Goal: Task Accomplishment & Management: Manage account settings

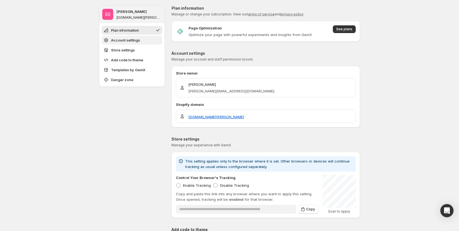
click at [122, 39] on span "Account settings" at bounding box center [125, 39] width 29 height 5
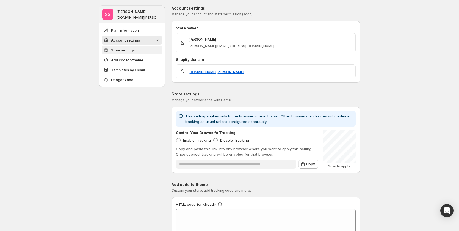
click at [124, 48] on span "Store settings" at bounding box center [123, 49] width 24 height 5
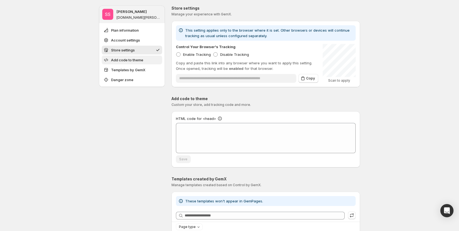
click at [128, 60] on span "Add code to theme" at bounding box center [127, 59] width 32 height 5
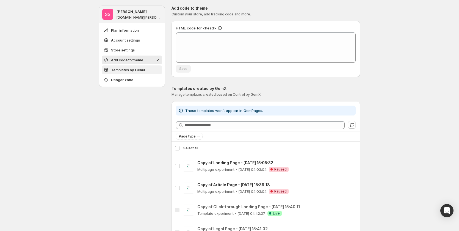
click at [128, 67] on span "Templates by GemX" at bounding box center [128, 69] width 34 height 5
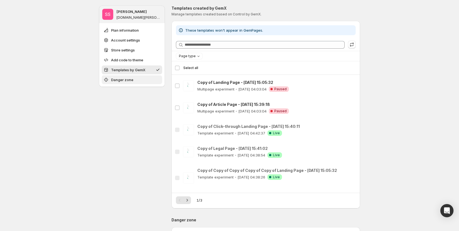
click at [131, 79] on span "Danger zone" at bounding box center [122, 79] width 22 height 5
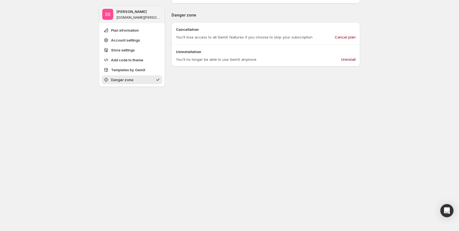
scroll to position [513, 0]
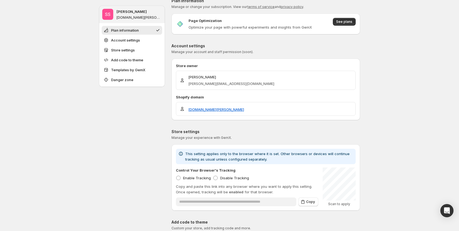
scroll to position [0, 0]
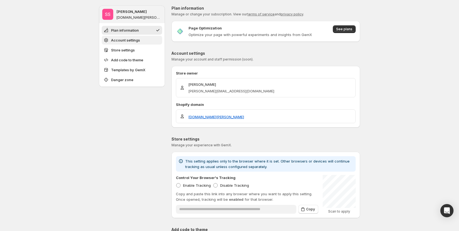
click at [132, 41] on span "Account settings" at bounding box center [125, 39] width 29 height 5
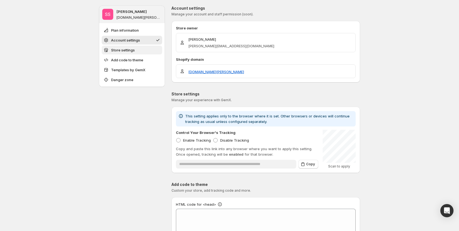
click at [130, 51] on span "Store settings" at bounding box center [123, 49] width 24 height 5
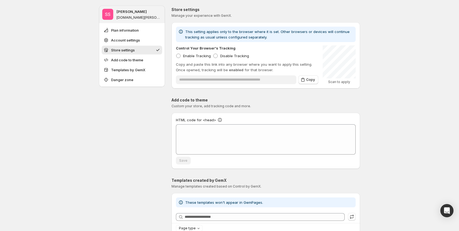
scroll to position [131, 0]
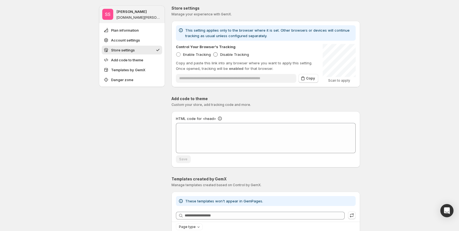
click at [224, 56] on span "Disable Tracking" at bounding box center [234, 54] width 29 height 4
click at [192, 55] on span "Enable Tracking" at bounding box center [197, 54] width 28 height 4
click at [225, 50] on div "Control Your Browser's Tracking Enable Tracking Disable Tracking" at bounding box center [247, 50] width 142 height 13
click at [225, 52] on span "Disable Tracking" at bounding box center [234, 54] width 29 height 5
type input "**********"
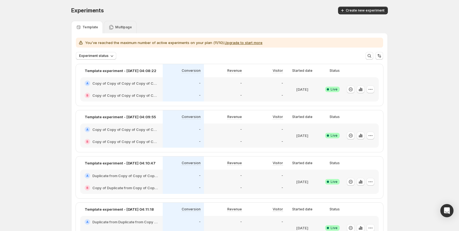
click at [127, 27] on p "Multipage" at bounding box center [123, 27] width 17 height 4
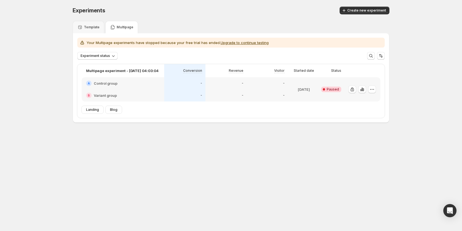
click at [226, 89] on div "-" at bounding box center [225, 95] width 41 height 12
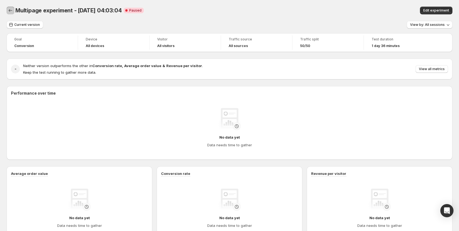
click at [12, 8] on icon "Back" at bounding box center [10, 10] width 5 height 5
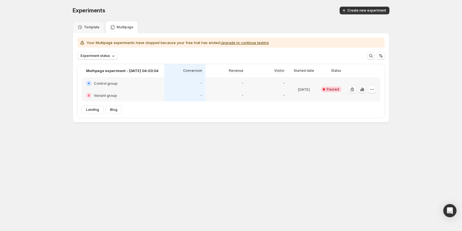
click at [364, 90] on icon "button" at bounding box center [361, 89] width 5 height 5
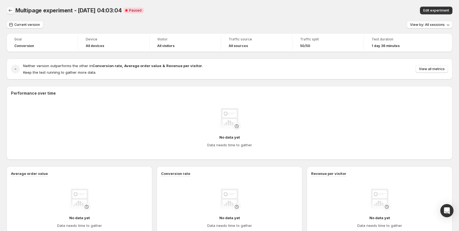
click at [12, 13] on icon "Back" at bounding box center [10, 10] width 5 height 5
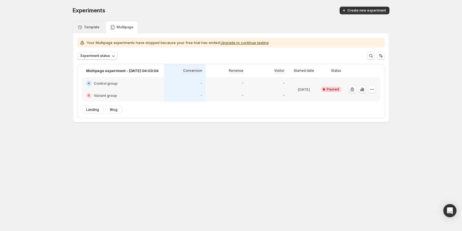
click at [90, 24] on div "Template" at bounding box center [89, 27] width 32 height 12
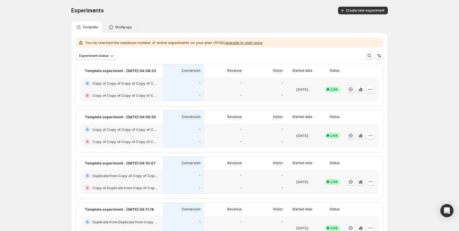
click at [115, 29] on div "Multipage" at bounding box center [120, 26] width 23 height 5
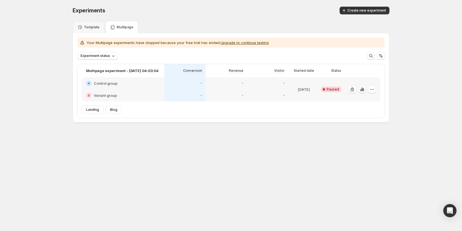
click at [364, 89] on icon "button" at bounding box center [361, 89] width 5 height 5
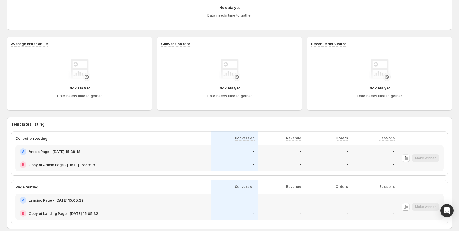
scroll to position [157, 0]
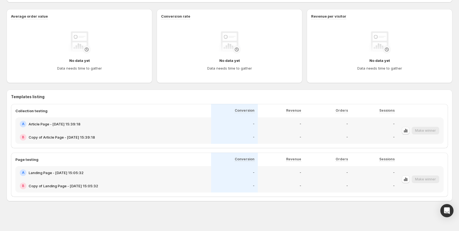
click at [407, 129] on icon "button" at bounding box center [405, 130] width 5 height 5
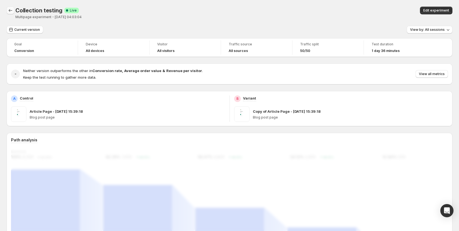
click at [12, 10] on icon "Back" at bounding box center [10, 10] width 5 height 5
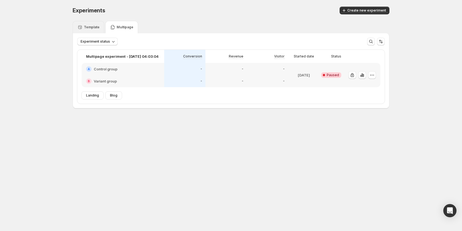
click at [93, 23] on div "Template" at bounding box center [89, 27] width 32 height 12
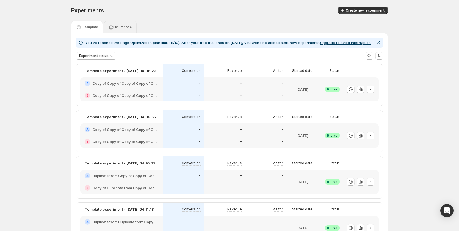
click at [111, 26] on icon at bounding box center [111, 27] width 4 height 5
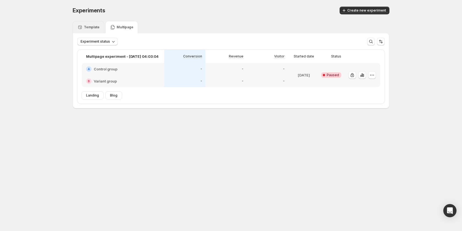
click at [75, 26] on div "Template" at bounding box center [89, 27] width 32 height 12
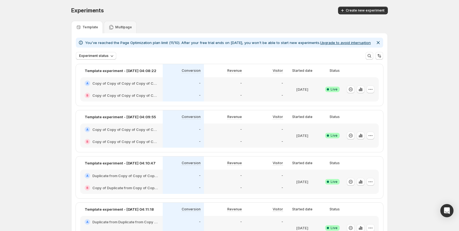
click at [340, 43] on button "Upgrade to avoid interruption" at bounding box center [345, 42] width 51 height 4
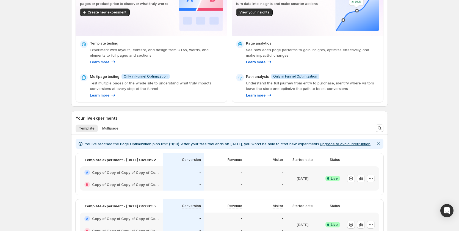
scroll to position [110, 0]
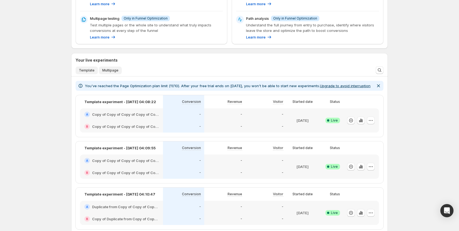
click at [111, 68] on span "Multipage" at bounding box center [110, 70] width 16 height 4
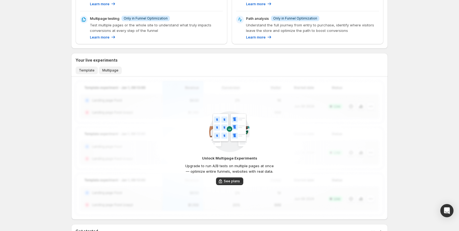
click at [86, 73] on button "Template" at bounding box center [87, 70] width 22 height 8
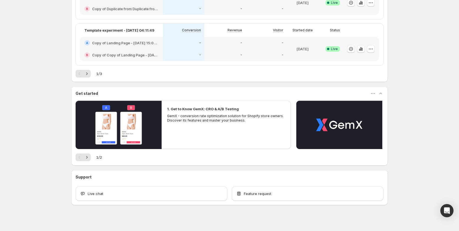
scroll to position [370, 0]
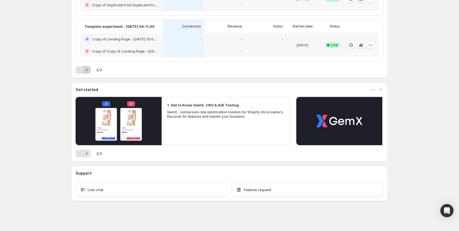
click at [88, 68] on icon "Next" at bounding box center [86, 69] width 5 height 5
click at [79, 71] on icon "Previous" at bounding box center [79, 69] width 5 height 5
click at [90, 71] on icon "Next" at bounding box center [86, 69] width 5 height 5
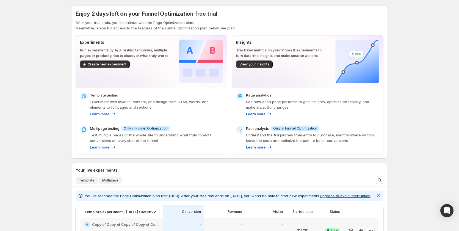
click at [110, 178] on button "Multipage" at bounding box center [110, 180] width 23 height 8
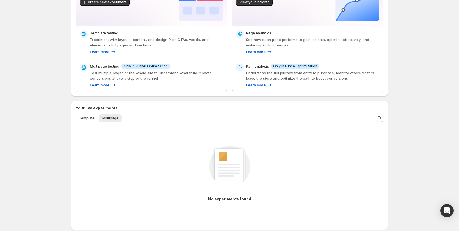
scroll to position [55, 0]
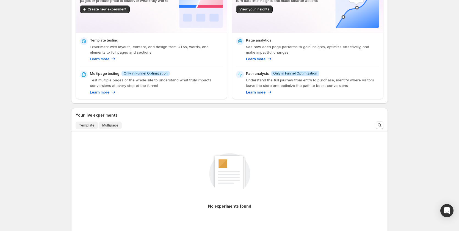
click at [83, 128] on button "Template" at bounding box center [87, 125] width 22 height 8
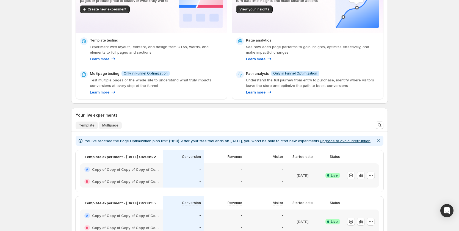
click at [103, 127] on span "Multipage" at bounding box center [110, 125] width 16 height 4
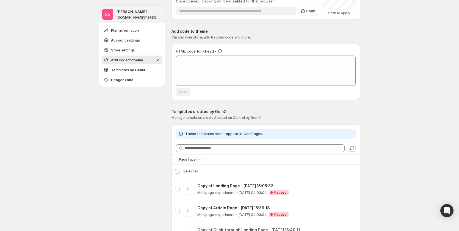
scroll to position [385, 0]
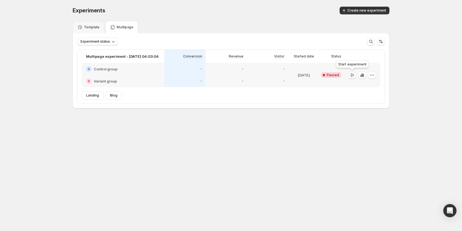
click at [349, 76] on button "button" at bounding box center [352, 75] width 8 height 8
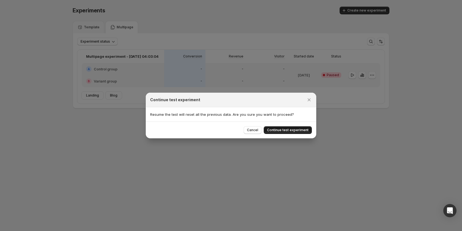
click at [277, 128] on button "Continue test experiment" at bounding box center [287, 130] width 48 height 8
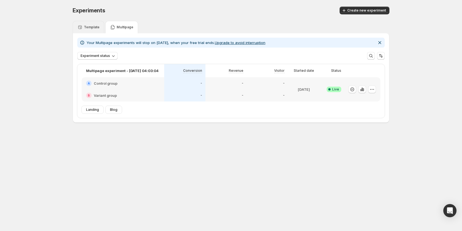
click at [82, 29] on icon at bounding box center [79, 26] width 5 height 5
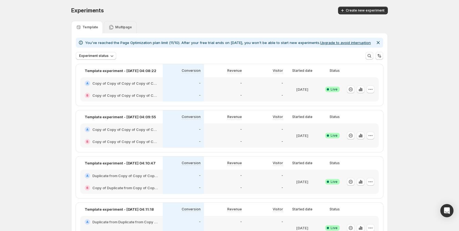
click at [128, 23] on div "Multipage" at bounding box center [120, 27] width 33 height 12
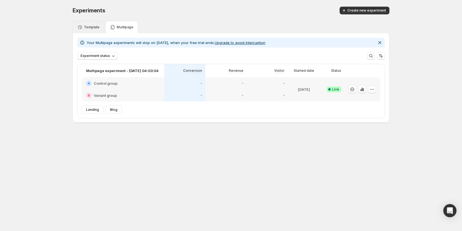
click at [98, 27] on p "Template" at bounding box center [92, 27] width 16 height 4
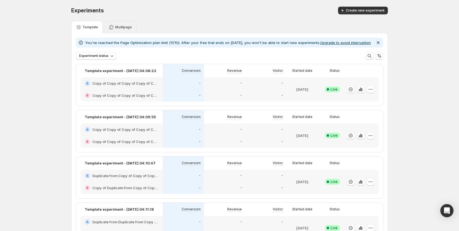
click at [127, 28] on p "Multipage" at bounding box center [123, 27] width 17 height 4
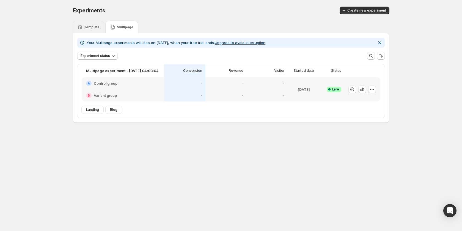
click at [85, 30] on div "Template" at bounding box center [88, 26] width 22 height 5
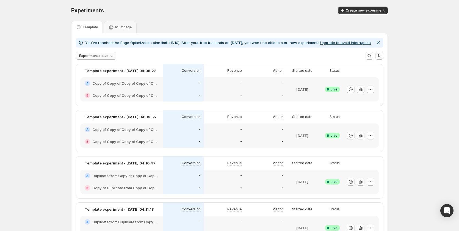
click at [110, 56] on icon "button" at bounding box center [111, 55] width 5 height 5
click at [90, 70] on div "Live Live" at bounding box center [86, 67] width 18 height 9
click at [138, 53] on div "Experiment status: Live More views More views Create new view" at bounding box center [229, 56] width 307 height 8
click at [118, 56] on icon "button" at bounding box center [120, 55] width 5 height 5
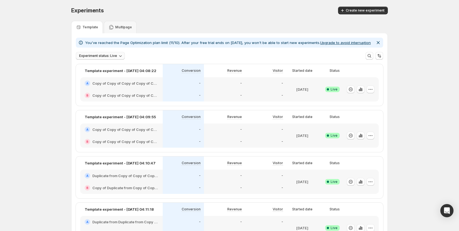
click at [114, 54] on span "Experiment status: Live" at bounding box center [98, 56] width 38 height 4
click at [95, 73] on div "Draft Draft" at bounding box center [87, 75] width 20 height 9
click at [118, 55] on span "Experiment status: Live, Draft" at bounding box center [103, 56] width 48 height 4
click at [105, 57] on span "Experiment status: Live, Draft" at bounding box center [103, 56] width 48 height 4
drag, startPoint x: 92, startPoint y: 67, endPoint x: 92, endPoint y: 74, distance: 6.6
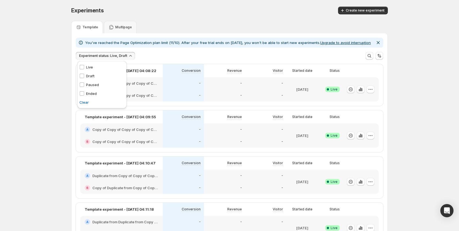
click at [92, 68] on p "Live" at bounding box center [89, 66] width 7 height 5
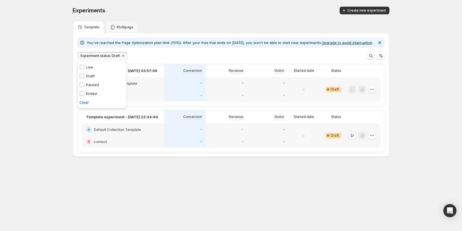
click at [92, 75] on p "Draft" at bounding box center [90, 75] width 9 height 5
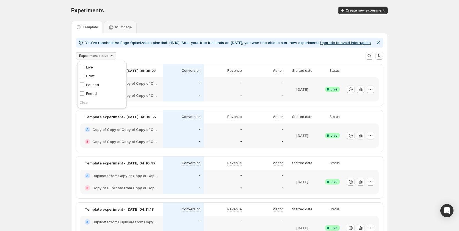
click at [113, 20] on div "Experiments. This page is ready Experiments Create new experiment" at bounding box center [229, 10] width 316 height 21
click at [118, 21] on div "Multipage" at bounding box center [120, 27] width 33 height 12
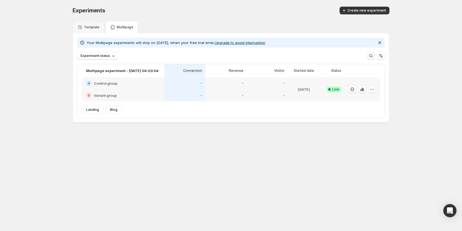
click at [245, 44] on button "Upgrade to avoid interruption" at bounding box center [240, 42] width 51 height 4
click at [203, 44] on p "Your Multipage experiments will stop on Oct 17, when your free trial ends. Upgr…" at bounding box center [176, 42] width 179 height 5
click at [232, 42] on button "Upgrade to avoid interruption" at bounding box center [240, 42] width 51 height 4
click at [125, 89] on div "B Variant group" at bounding box center [123, 95] width 82 height 12
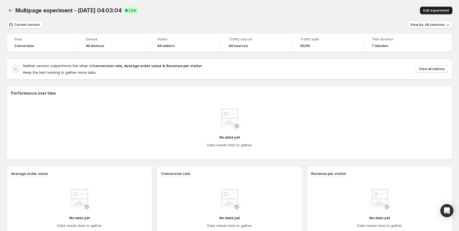
click at [440, 7] on button "Edit experiment" at bounding box center [436, 11] width 32 height 8
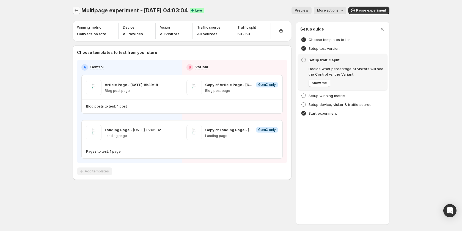
click at [76, 11] on icon "Experiments" at bounding box center [76, 10] width 5 height 5
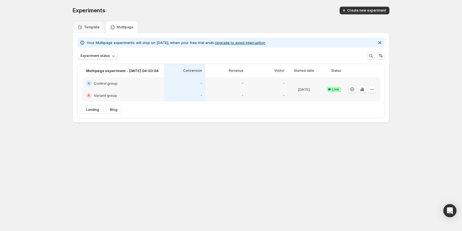
click at [229, 43] on button "Upgrade to avoid interruption" at bounding box center [240, 42] width 51 height 4
click at [83, 30] on div "Template" at bounding box center [89, 27] width 32 height 12
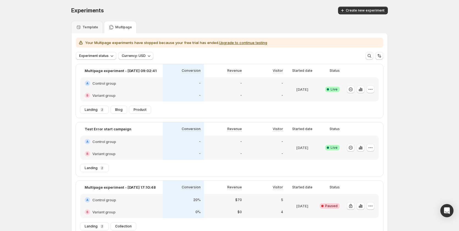
click at [117, 110] on span "Blog" at bounding box center [118, 109] width 7 height 4
click at [134, 110] on div "Product" at bounding box center [140, 110] width 22 height 8
click at [88, 24] on div "Template" at bounding box center [87, 27] width 32 height 12
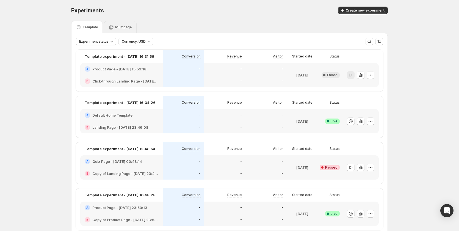
click at [113, 28] on icon at bounding box center [111, 26] width 5 height 5
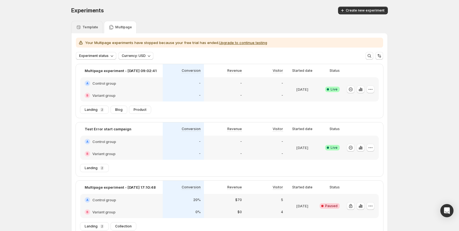
click at [86, 25] on div "Template" at bounding box center [87, 26] width 22 height 5
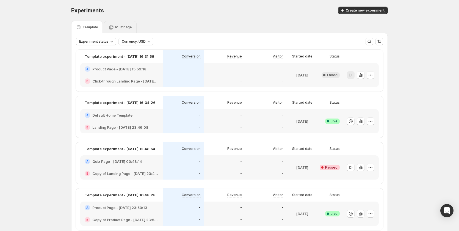
click at [115, 25] on div "Multipage" at bounding box center [120, 26] width 23 height 5
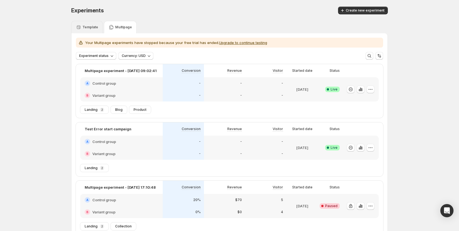
click at [88, 28] on p "Template" at bounding box center [90, 27] width 16 height 4
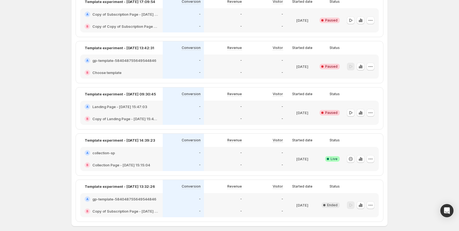
scroll to position [726, 0]
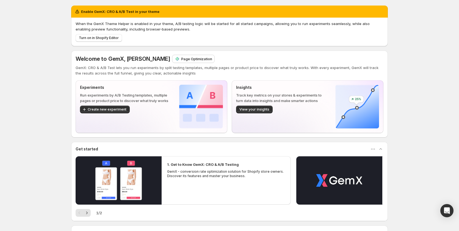
click at [195, 56] on p "Page Optimization" at bounding box center [196, 58] width 31 height 5
